Goal: Task Accomplishment & Management: Manage account settings

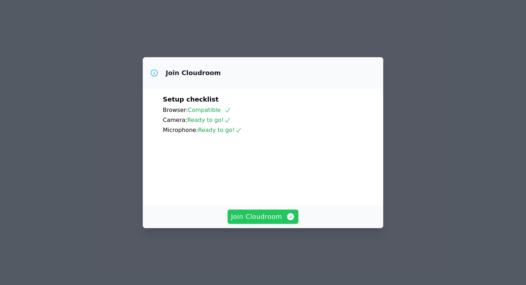
click at [261, 222] on span "Join Cloudroom" at bounding box center [263, 217] width 64 height 10
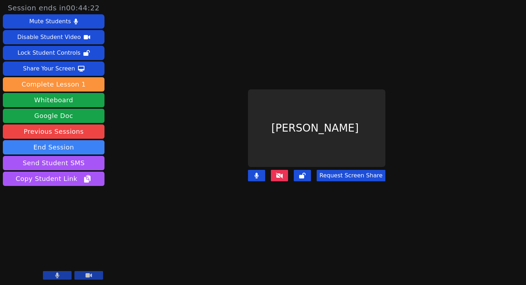
click at [279, 173] on icon at bounding box center [279, 176] width 7 height 6
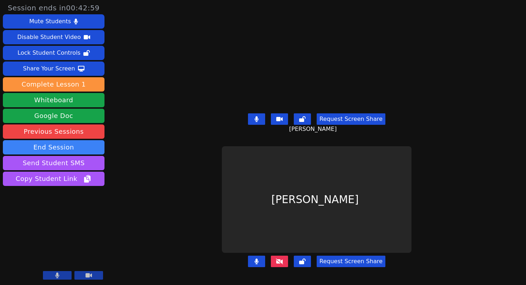
click at [258, 117] on icon at bounding box center [256, 119] width 4 height 6
click at [254, 118] on icon at bounding box center [256, 119] width 7 height 6
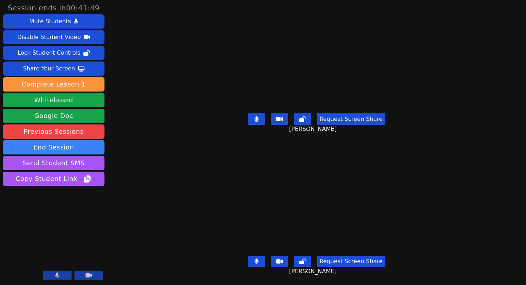
click at [260, 257] on button at bounding box center [256, 261] width 17 height 11
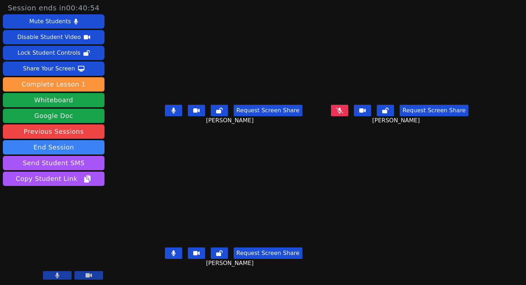
click at [348, 116] on button at bounding box center [339, 110] width 17 height 11
click at [165, 116] on button at bounding box center [173, 110] width 17 height 11
click at [348, 116] on button at bounding box center [339, 110] width 17 height 11
click at [171, 255] on icon at bounding box center [173, 254] width 4 height 6
click at [343, 113] on icon at bounding box center [339, 111] width 7 height 6
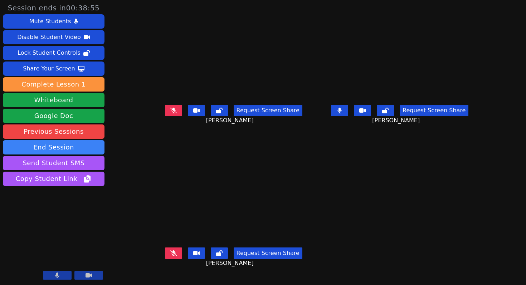
click at [342, 113] on icon at bounding box center [340, 111] width 4 height 6
click at [170, 113] on icon at bounding box center [173, 111] width 7 height 6
click at [165, 116] on button at bounding box center [173, 110] width 17 height 11
click at [170, 113] on icon at bounding box center [173, 111] width 7 height 6
click at [170, 256] on icon at bounding box center [173, 254] width 7 height 6
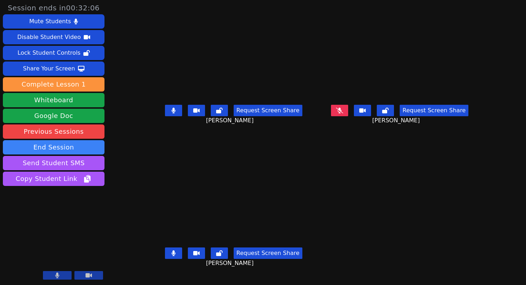
click at [165, 115] on button at bounding box center [173, 110] width 17 height 11
click at [170, 113] on icon at bounding box center [173, 111] width 7 height 6
click at [343, 113] on icon at bounding box center [339, 111] width 7 height 6
click at [348, 114] on button at bounding box center [339, 110] width 17 height 11
click at [165, 254] on button at bounding box center [173, 253] width 17 height 11
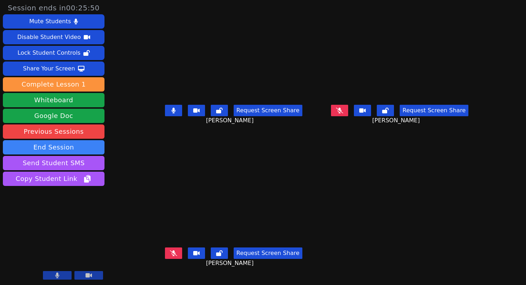
click at [165, 257] on button at bounding box center [173, 253] width 17 height 11
click at [343, 113] on icon at bounding box center [339, 111] width 7 height 6
click at [171, 256] on icon at bounding box center [173, 254] width 4 height 6
click at [348, 116] on button at bounding box center [339, 110] width 17 height 11
click at [165, 116] on button at bounding box center [173, 110] width 17 height 11
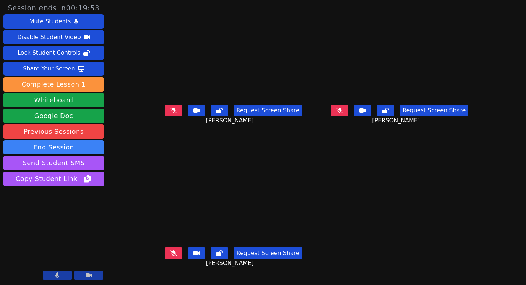
click at [343, 113] on icon at bounding box center [339, 111] width 7 height 6
click at [170, 113] on icon at bounding box center [173, 111] width 7 height 6
click at [165, 254] on button at bounding box center [173, 253] width 17 height 11
click at [171, 256] on icon at bounding box center [173, 254] width 4 height 6
click at [348, 116] on button at bounding box center [339, 110] width 17 height 11
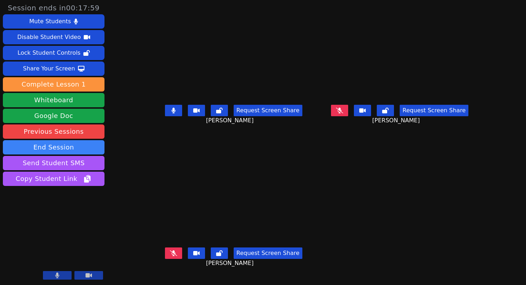
click at [170, 256] on icon at bounding box center [173, 254] width 7 height 6
click at [343, 113] on icon at bounding box center [339, 111] width 7 height 6
click at [165, 259] on button at bounding box center [173, 253] width 17 height 11
click at [348, 116] on button at bounding box center [339, 110] width 17 height 11
click at [343, 113] on icon at bounding box center [339, 111] width 7 height 6
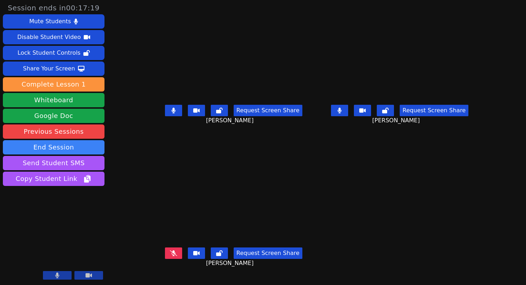
click at [170, 254] on icon at bounding box center [173, 254] width 7 height 6
click at [171, 256] on icon at bounding box center [173, 254] width 4 height 6
click at [348, 116] on button at bounding box center [339, 110] width 17 height 11
click at [165, 259] on button at bounding box center [173, 253] width 17 height 11
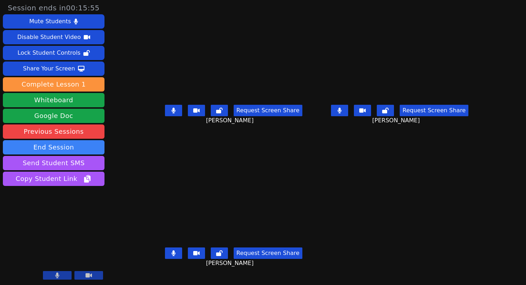
click at [348, 116] on button at bounding box center [339, 110] width 17 height 11
click at [165, 259] on button at bounding box center [173, 253] width 17 height 11
click at [348, 116] on button at bounding box center [339, 110] width 17 height 11
click at [170, 256] on icon at bounding box center [173, 254] width 7 height 6
click at [171, 256] on icon at bounding box center [173, 254] width 4 height 6
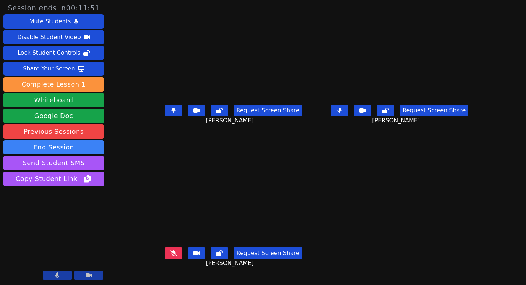
click at [342, 113] on icon at bounding box center [339, 111] width 4 height 6
click at [165, 258] on button at bounding box center [173, 253] width 17 height 11
click at [171, 256] on icon at bounding box center [173, 254] width 4 height 6
click at [343, 113] on icon at bounding box center [339, 111] width 7 height 6
click at [170, 256] on icon at bounding box center [173, 254] width 7 height 6
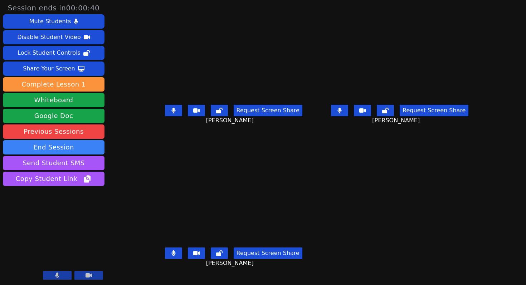
click at [171, 256] on icon at bounding box center [173, 254] width 4 height 6
click at [165, 259] on button at bounding box center [173, 253] width 17 height 11
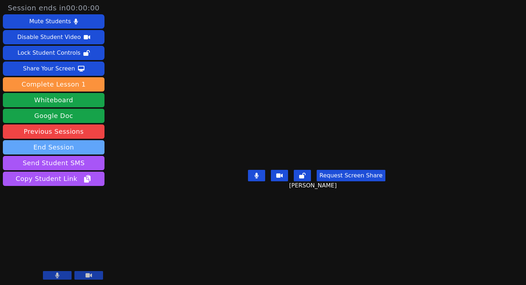
click at [71, 144] on button "End Session" at bounding box center [54, 147] width 102 height 14
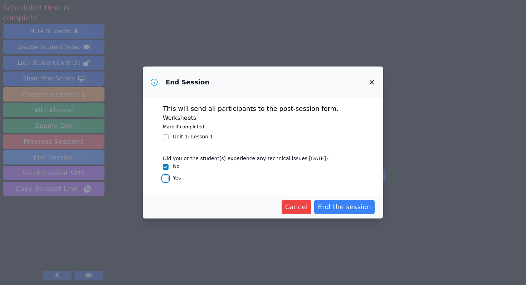
click at [165, 177] on input "Yes" at bounding box center [166, 179] width 6 height 6
checkbox input "true"
checkbox input "false"
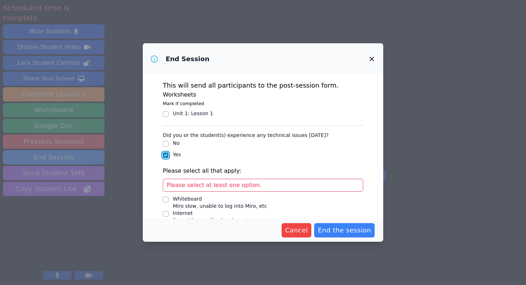
scroll to position [50, 0]
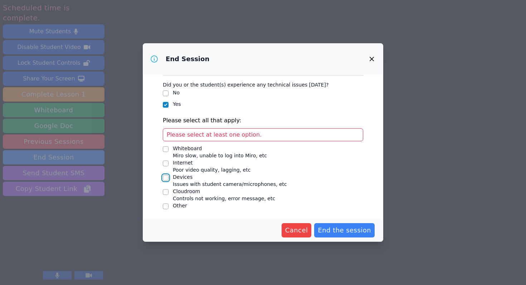
click at [166, 180] on input "Devices Issues with student camera/microphones, etc" at bounding box center [166, 178] width 6 height 6
checkbox input "true"
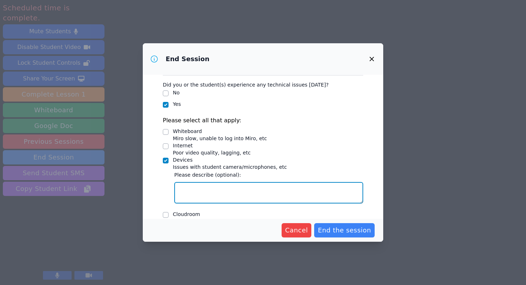
click at [202, 190] on textarea "Devices Issues with student camera/microphones, etc" at bounding box center [268, 192] width 189 height 21
type textarea "Malina's mi rophone wasn't working"
click at [206, 187] on textarea "Malina's mi rophone wasn't working" at bounding box center [268, 192] width 189 height 21
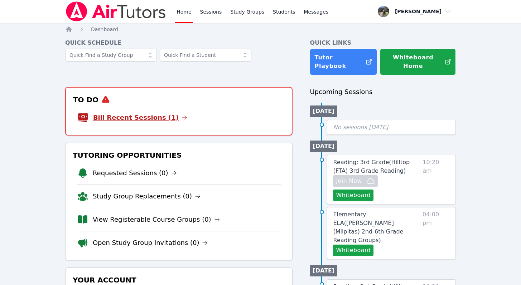
click at [157, 116] on link "Bill Recent Sessions (1)" at bounding box center [140, 118] width 94 height 10
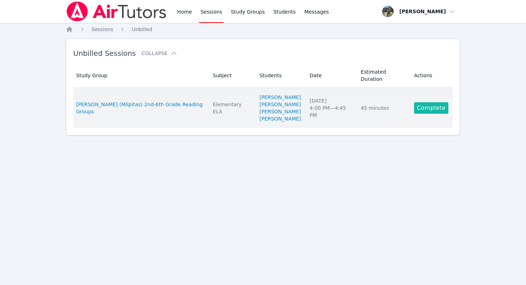
click at [429, 102] on link "Complete" at bounding box center [431, 107] width 34 height 11
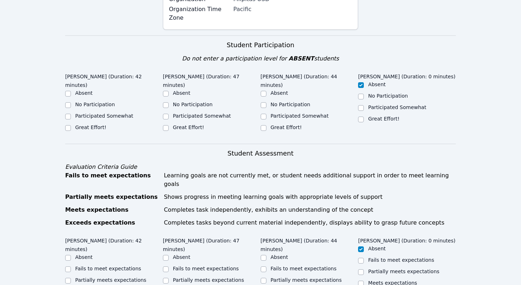
scroll to position [173, 0]
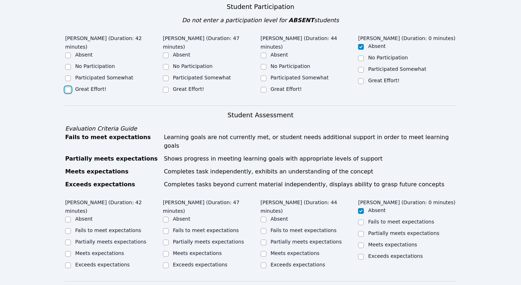
click at [68, 87] on input "Great Effort!" at bounding box center [68, 90] width 6 height 6
checkbox input "true"
click at [165, 86] on div at bounding box center [166, 90] width 6 height 9
click at [165, 87] on input "Great Effort!" at bounding box center [166, 90] width 6 height 6
checkbox input "true"
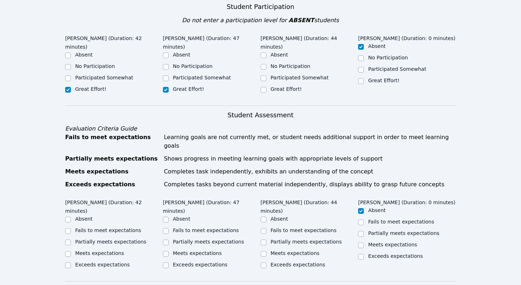
click at [266, 86] on div "Great Effort!" at bounding box center [310, 90] width 98 height 9
click at [262, 87] on input "Great Effort!" at bounding box center [264, 90] width 6 height 6
checkbox input "true"
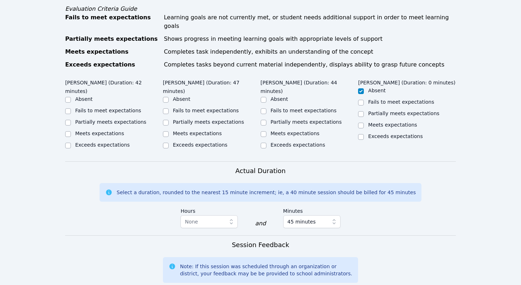
scroll to position [298, 0]
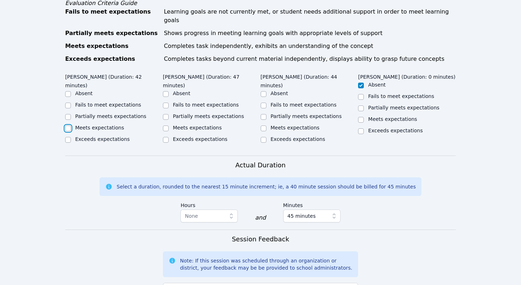
click at [68, 126] on input "Meets expectations" at bounding box center [68, 129] width 6 height 6
checkbox input "true"
click at [165, 126] on input "Meets expectations" at bounding box center [166, 129] width 6 height 6
checkbox input "true"
click at [264, 126] on input "Meets expectations" at bounding box center [264, 129] width 6 height 6
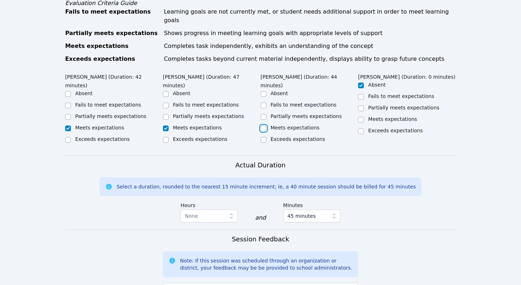
checkbox input "true"
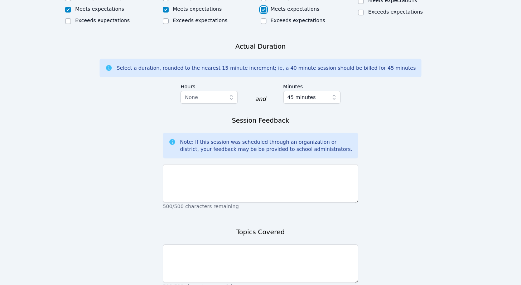
scroll to position [458, 0]
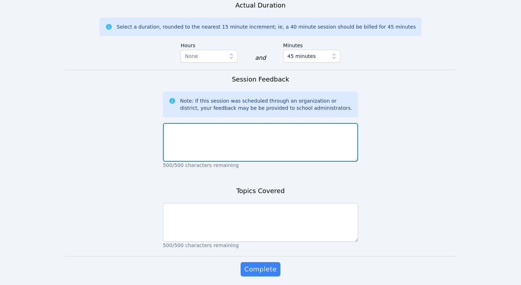
click at [259, 123] on textarea at bounding box center [260, 142] width 195 height 39
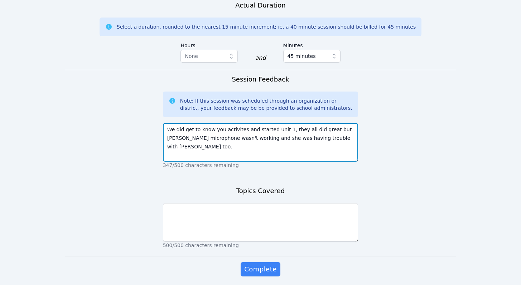
type textarea "We did get to know you activites and started unit 1, they all did great but Mal…"
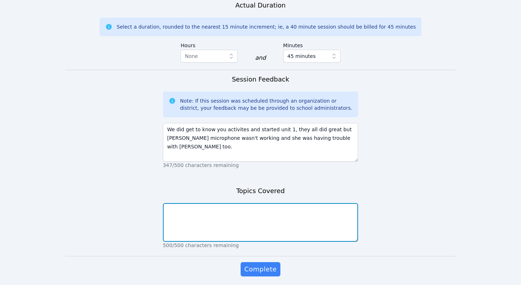
click at [239, 203] on textarea at bounding box center [260, 222] width 195 height 39
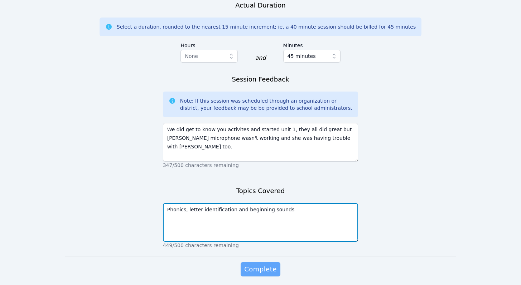
type textarea "Phonics, letter identification and beginning sounds"
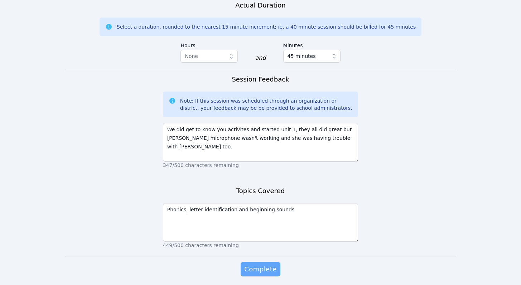
click at [266, 264] on span "Complete" at bounding box center [260, 269] width 32 height 10
